Goal: Task Accomplishment & Management: Use online tool/utility

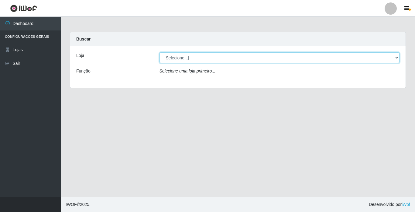
click at [282, 54] on select "[Selecione...] Bemais Supermercados - [GEOGRAPHIC_DATA]" at bounding box center [280, 57] width 241 height 11
select select "250"
click at [160, 52] on select "[Selecione...] Bemais Supermercados - [GEOGRAPHIC_DATA]" at bounding box center [280, 57] width 241 height 11
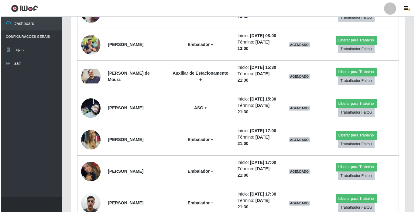
scroll to position [335, 0]
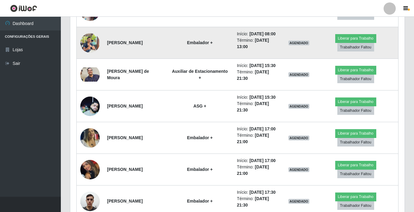
click at [87, 56] on img at bounding box center [89, 43] width 19 height 26
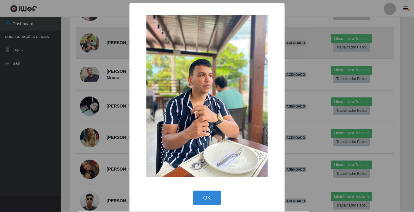
scroll to position [126, 331]
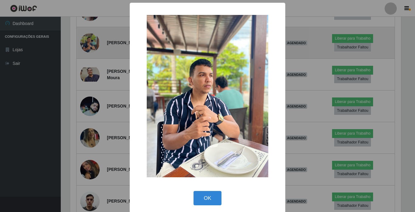
click at [87, 66] on div "× OK Cancel" at bounding box center [207, 106] width 415 height 212
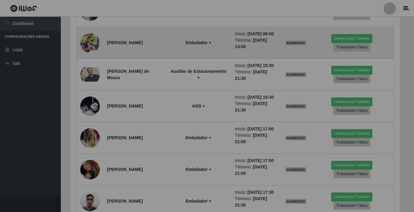
scroll to position [126, 334]
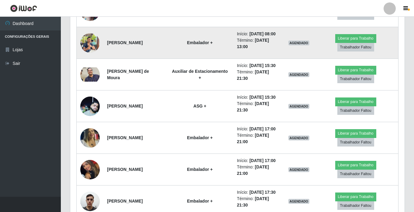
click at [87, 56] on img at bounding box center [89, 43] width 19 height 26
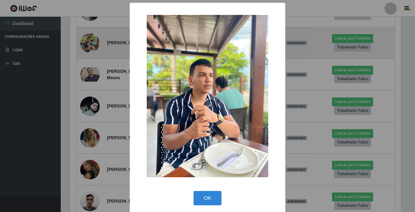
click at [87, 66] on div "× OK Cancel" at bounding box center [207, 106] width 415 height 212
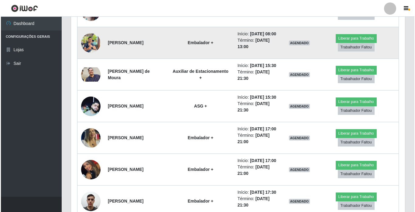
scroll to position [126, 334]
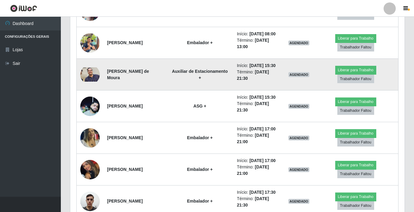
click at [89, 82] on img at bounding box center [89, 74] width 19 height 15
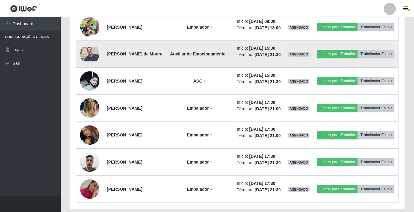
scroll to position [126, 331]
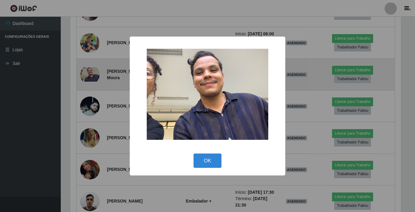
click at [89, 101] on div "× OK Cancel" at bounding box center [207, 106] width 415 height 212
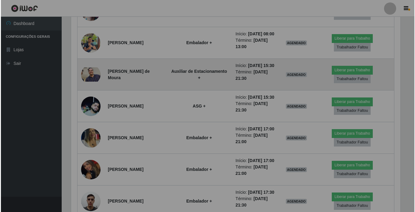
scroll to position [126, 334]
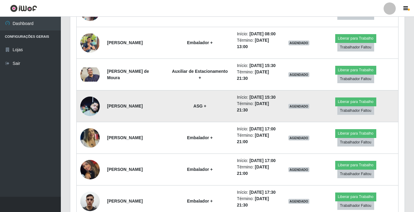
click at [89, 116] on img at bounding box center [89, 105] width 19 height 19
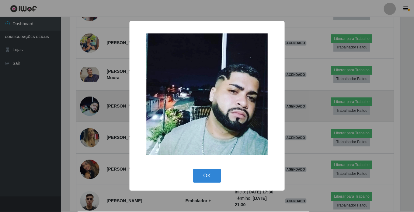
scroll to position [126, 331]
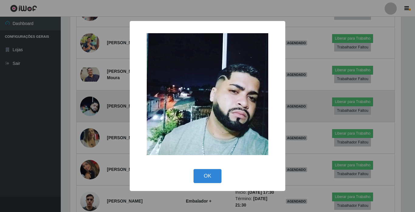
click at [89, 139] on div "× OK Cancel" at bounding box center [207, 106] width 415 height 212
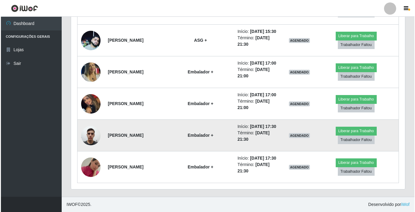
scroll to position [464, 0]
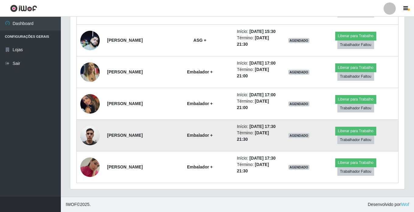
click at [92, 122] on img at bounding box center [89, 135] width 19 height 26
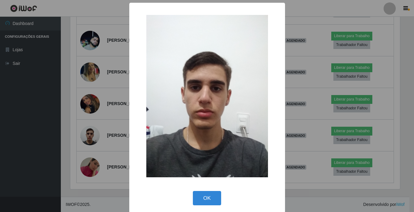
scroll to position [126, 331]
click at [88, 127] on div "× OK Cancel" at bounding box center [207, 106] width 415 height 212
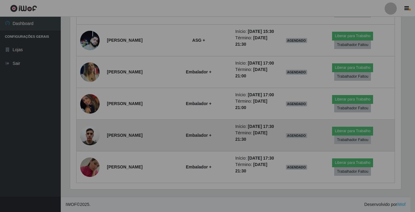
scroll to position [126, 334]
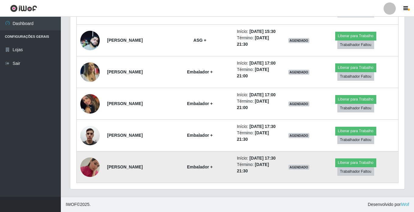
click at [86, 166] on img at bounding box center [89, 167] width 19 height 35
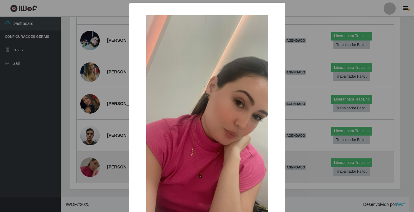
scroll to position [126, 331]
click at [86, 166] on div "× OK Cancel" at bounding box center [207, 106] width 415 height 212
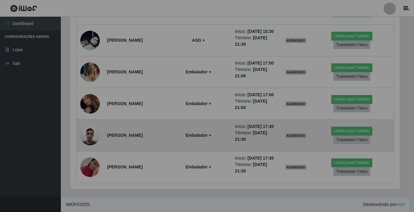
scroll to position [126, 334]
